Goal: Task Accomplishment & Management: Use online tool/utility

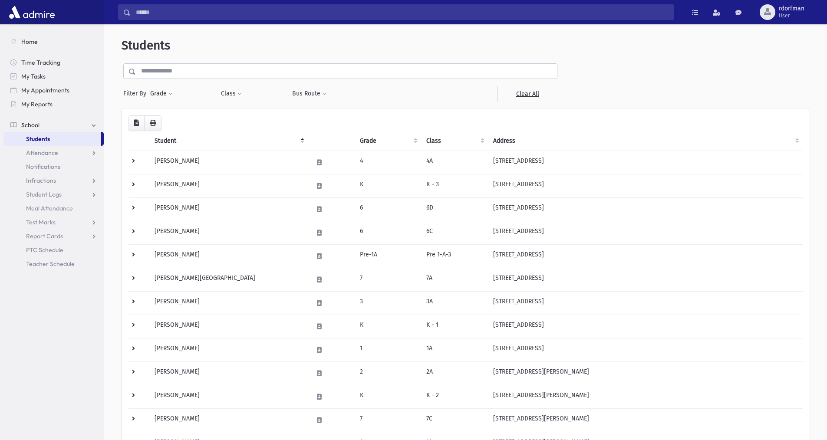
click at [186, 74] on input "text" at bounding box center [346, 71] width 421 height 16
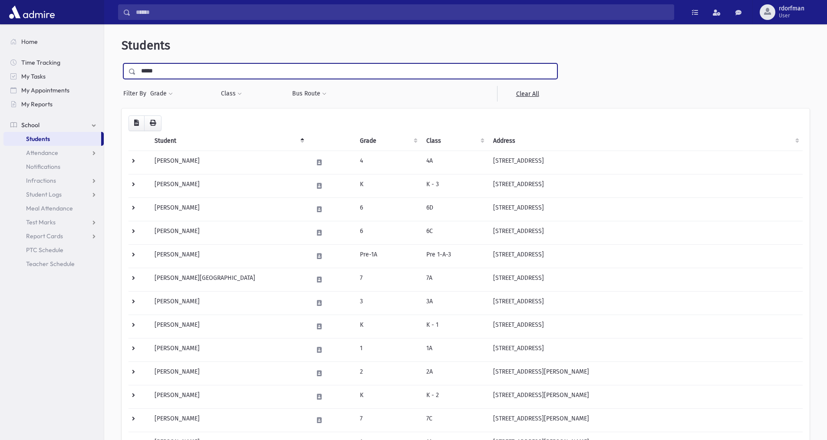
type input "*****"
click at [122, 63] on input "submit" at bounding box center [134, 69] width 24 height 12
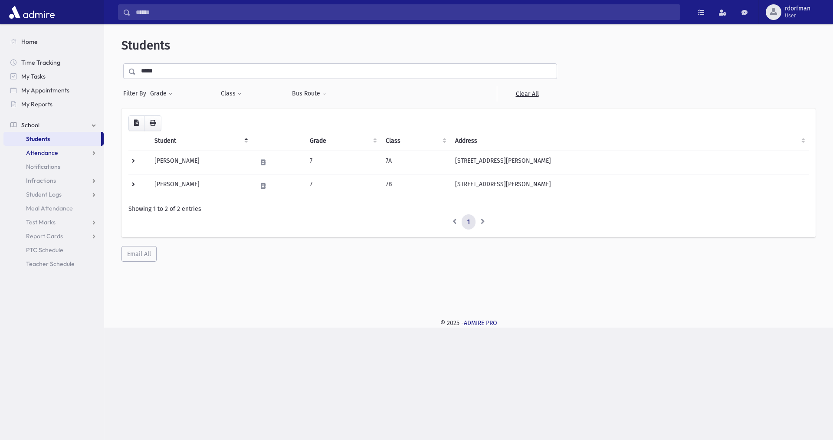
click at [36, 151] on span "Attendance" at bounding box center [42, 153] width 32 height 8
click at [38, 166] on span "Entry" at bounding box center [40, 167] width 15 height 8
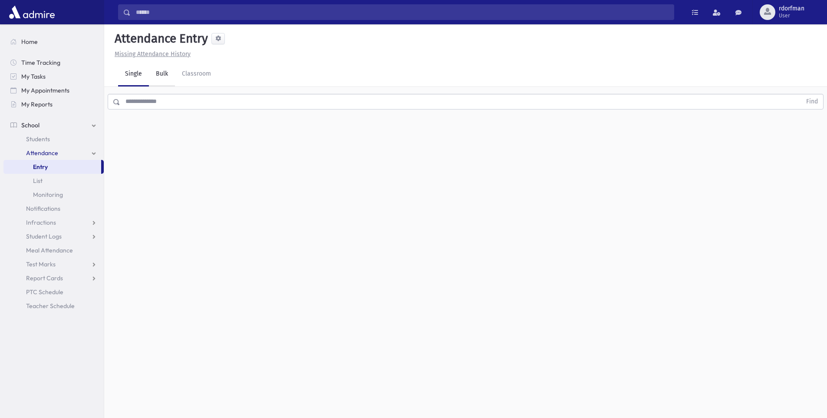
drag, startPoint x: 155, startPoint y: 102, endPoint x: 167, endPoint y: 69, distance: 35.4
click at [155, 103] on input "text" at bounding box center [460, 102] width 681 height 16
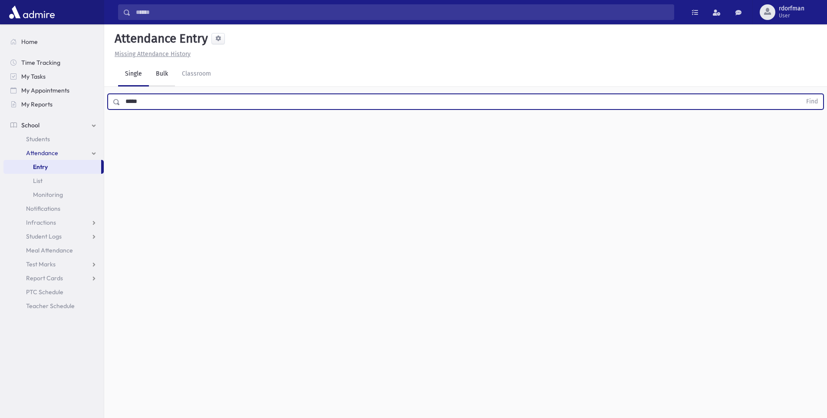
type input "*****"
click at [801, 94] on button "Find" at bounding box center [812, 101] width 22 height 15
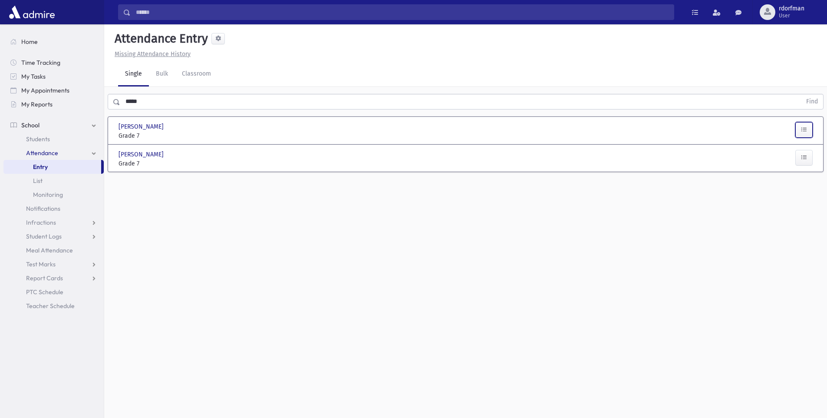
click at [800, 127] on button "button" at bounding box center [803, 130] width 17 height 16
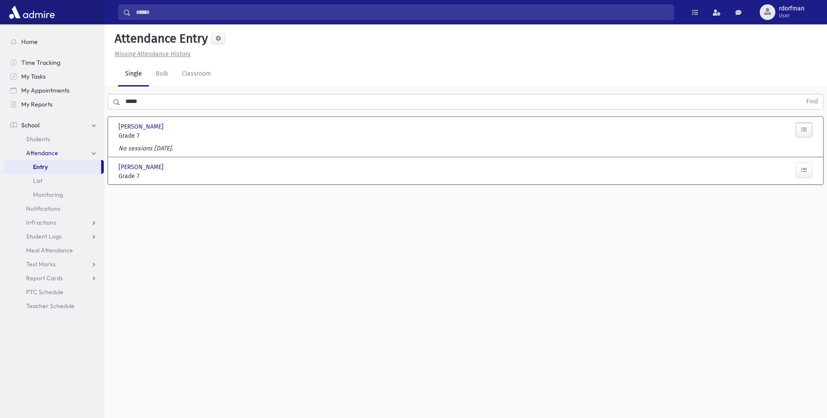
click at [236, 138] on div at bounding box center [289, 131] width 117 height 18
click at [147, 139] on span "Grade 7" at bounding box center [173, 135] width 109 height 9
click at [147, 142] on div "Sobel, Estee Sobel, Estee Grade 7 Grade 7 Present P Absent A Late L Cut C" at bounding box center [465, 130] width 701 height 27
click at [127, 183] on div "Sobel, Raizy Sobel, Raizy Grade 7 Grade 7 Present P Absent A Late L Cut C" at bounding box center [465, 170] width 701 height 27
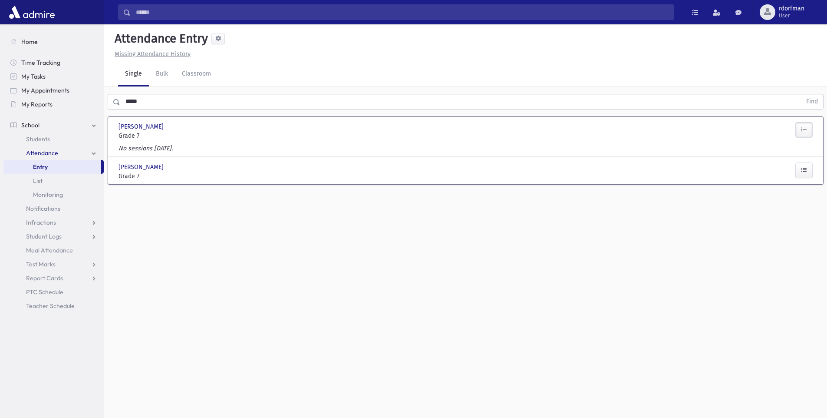
click at [133, 173] on span "Grade 7" at bounding box center [173, 175] width 109 height 9
click at [134, 168] on span "[PERSON_NAME]" at bounding box center [142, 166] width 47 height 9
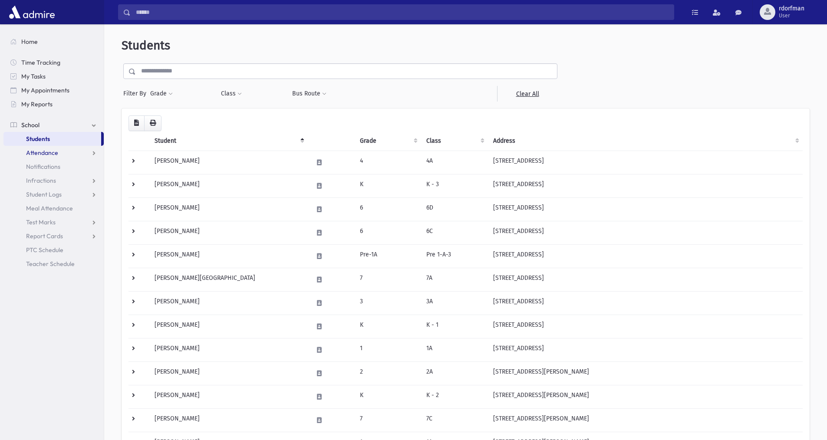
click at [44, 147] on link "Attendance" at bounding box center [53, 153] width 100 height 14
click at [42, 163] on span "Entry" at bounding box center [40, 167] width 15 height 8
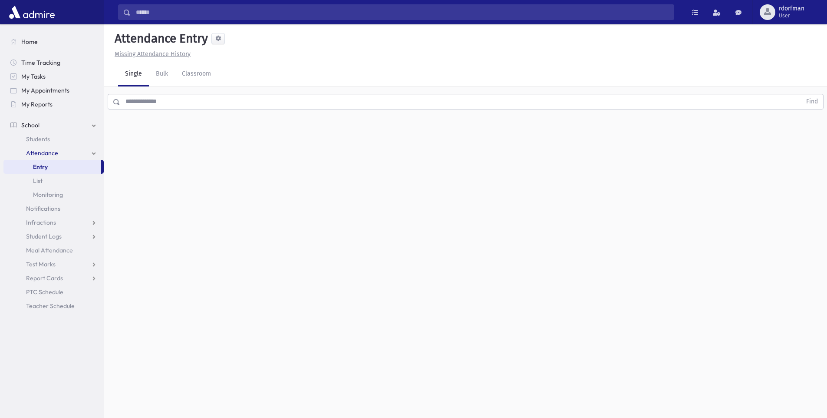
click at [127, 102] on input "text" at bounding box center [460, 102] width 681 height 16
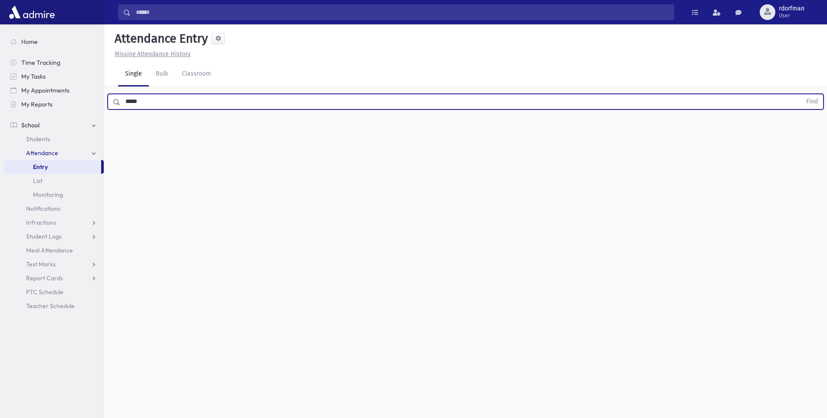
type input "*****"
click at [801, 94] on button "Find" at bounding box center [812, 101] width 22 height 15
click at [139, 128] on span "[PERSON_NAME]" at bounding box center [142, 126] width 47 height 9
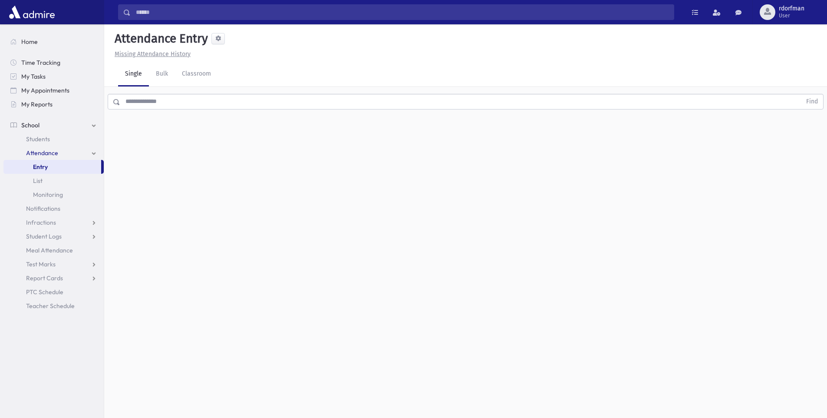
click at [142, 112] on div "Find" at bounding box center [465, 100] width 723 height 26
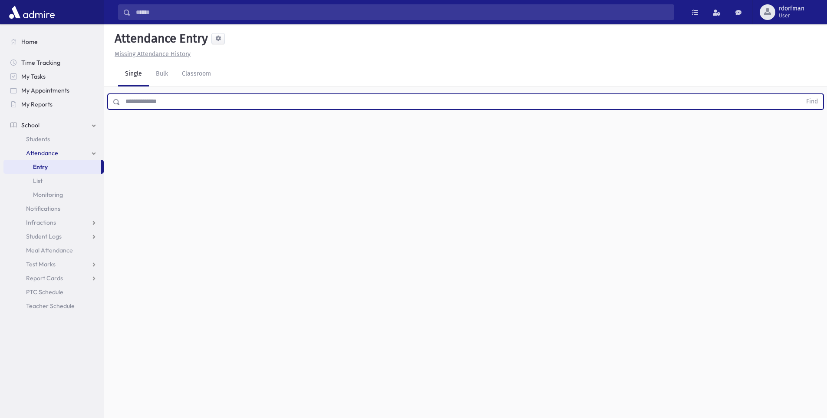
click at [142, 103] on input "text" at bounding box center [460, 102] width 681 height 16
